Goal: Task Accomplishment & Management: Manage account settings

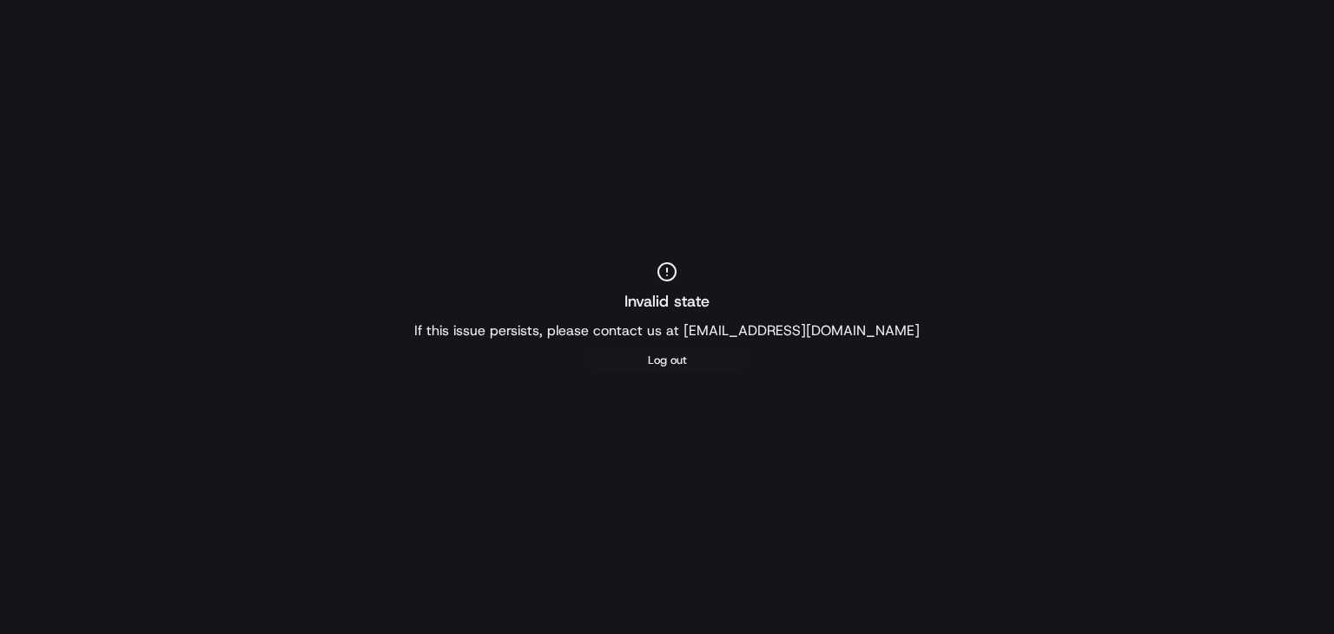
click at [687, 362] on button "Log out" at bounding box center [667, 360] width 156 height 24
